Goal: Information Seeking & Learning: Learn about a topic

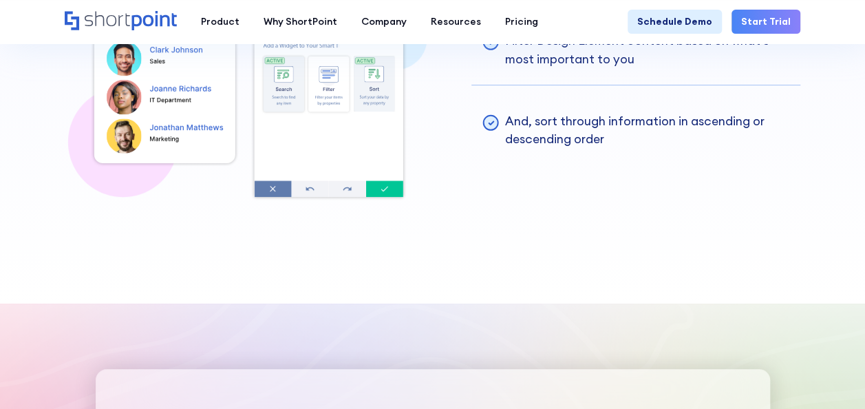
scroll to position [3095, 0]
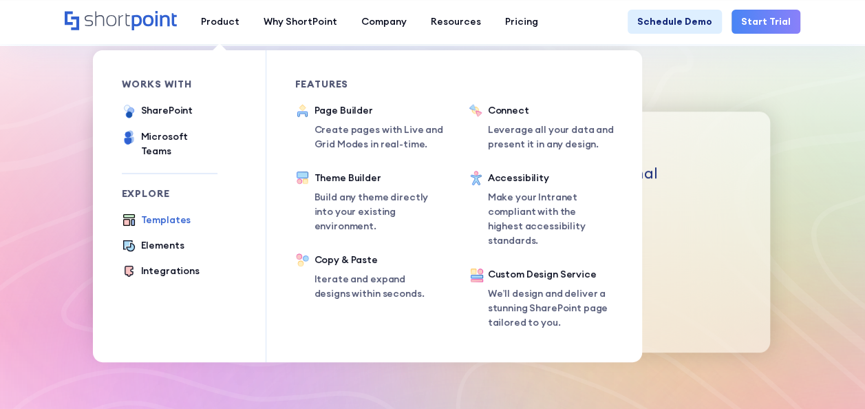
click at [171, 213] on div "Templates" at bounding box center [166, 220] width 50 height 14
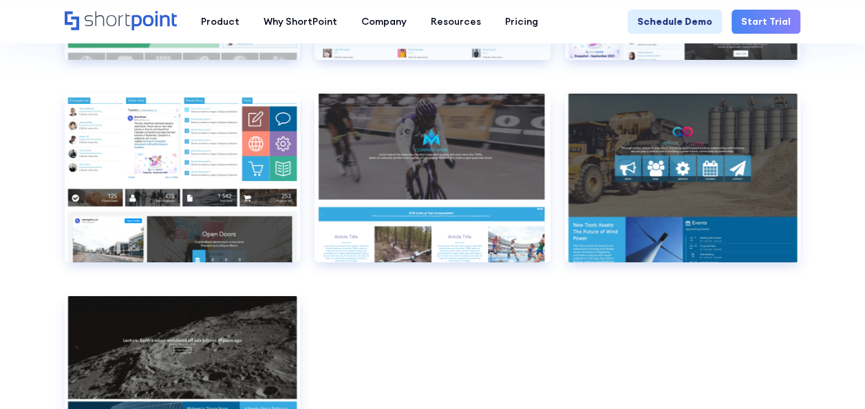
scroll to position [7692, 0]
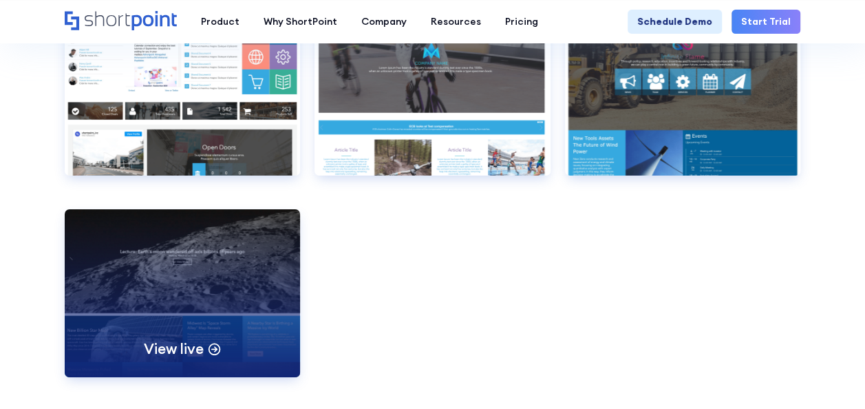
click at [228, 274] on div "View live" at bounding box center [182, 293] width 235 height 168
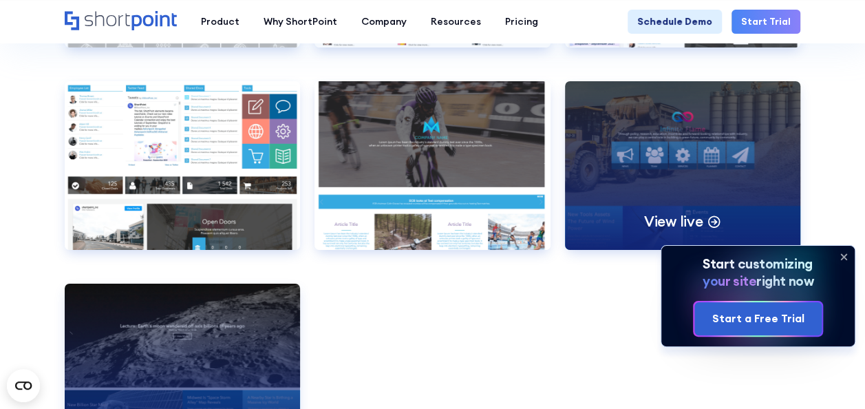
scroll to position [7624, 0]
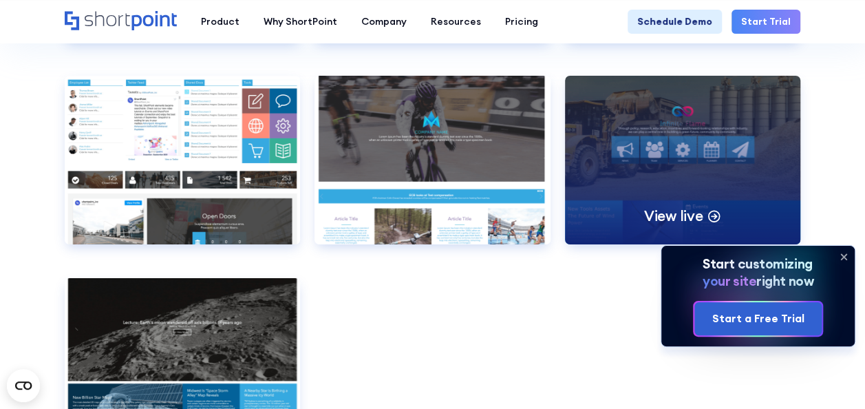
click at [653, 206] on p "View live" at bounding box center [672, 215] width 59 height 19
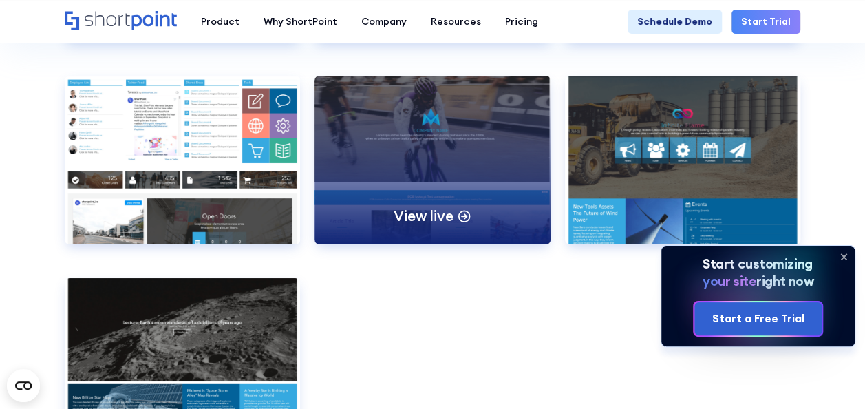
click at [484, 142] on div "View live" at bounding box center [431, 160] width 235 height 168
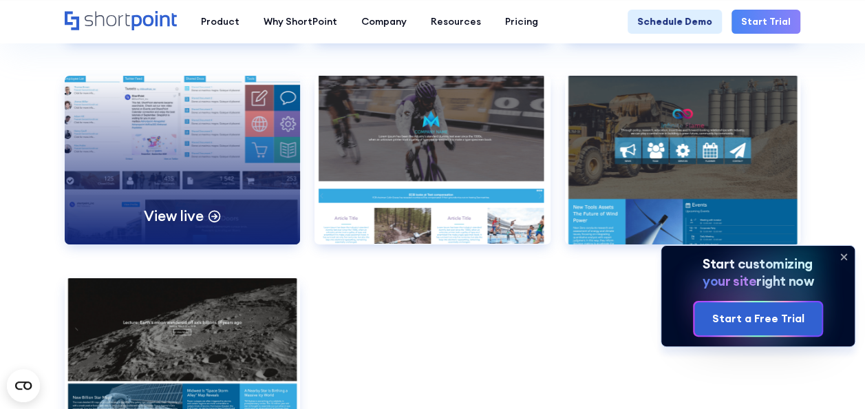
click at [210, 187] on div "View live" at bounding box center [182, 160] width 235 height 168
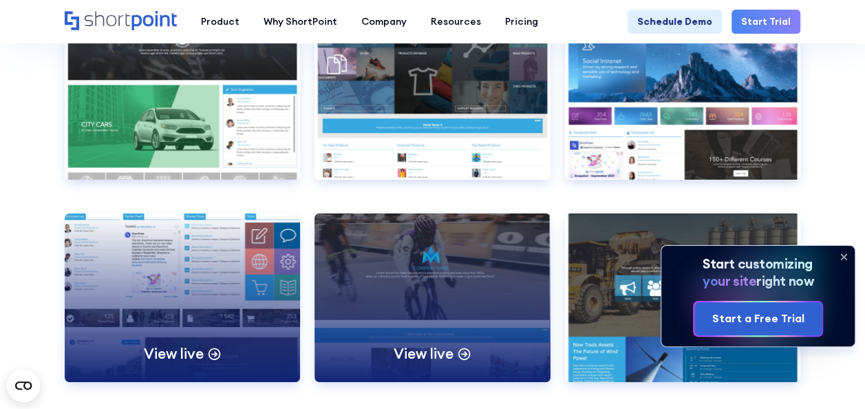
scroll to position [7348, 0]
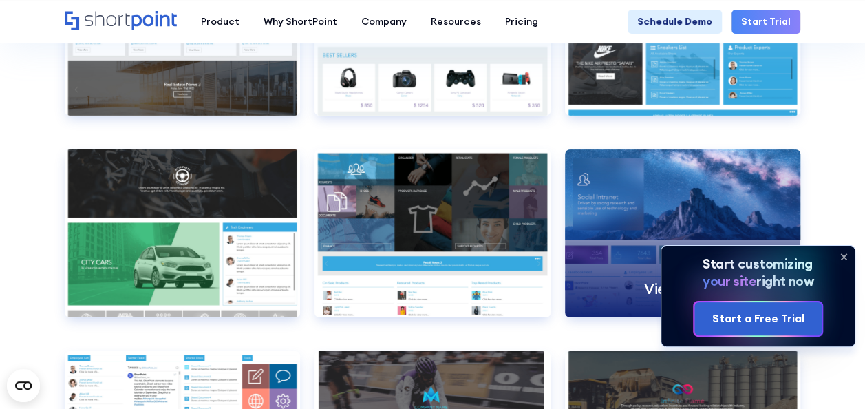
click at [663, 227] on div "View live" at bounding box center [682, 233] width 235 height 168
